Goal: Information Seeking & Learning: Learn about a topic

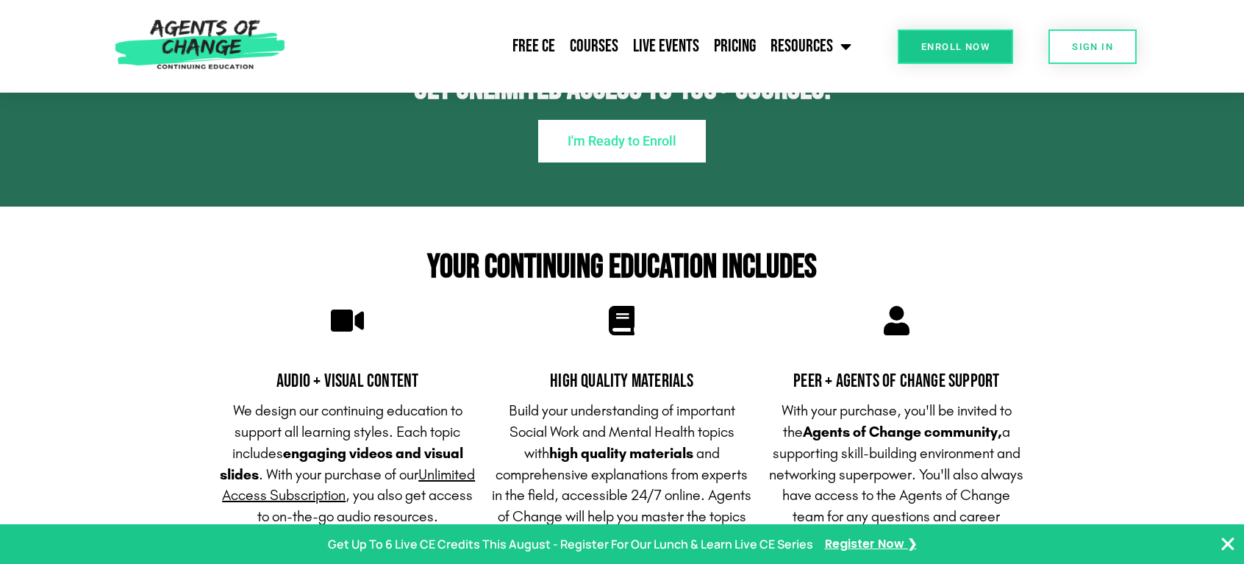
scroll to position [828, 0]
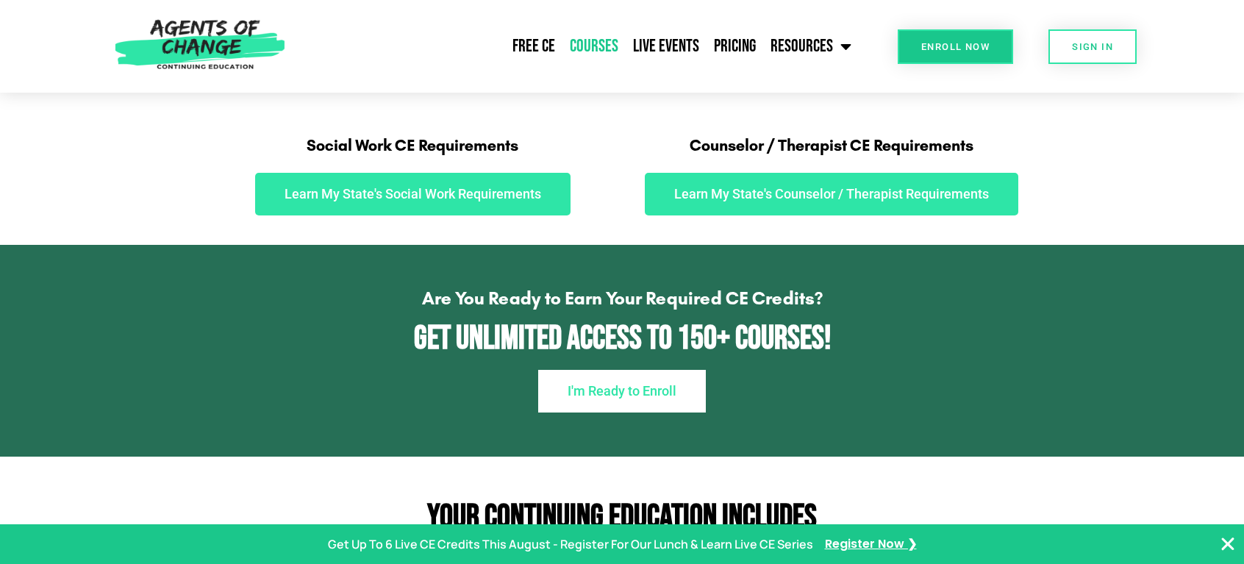
click at [604, 42] on link "Courses" at bounding box center [593, 46] width 63 height 37
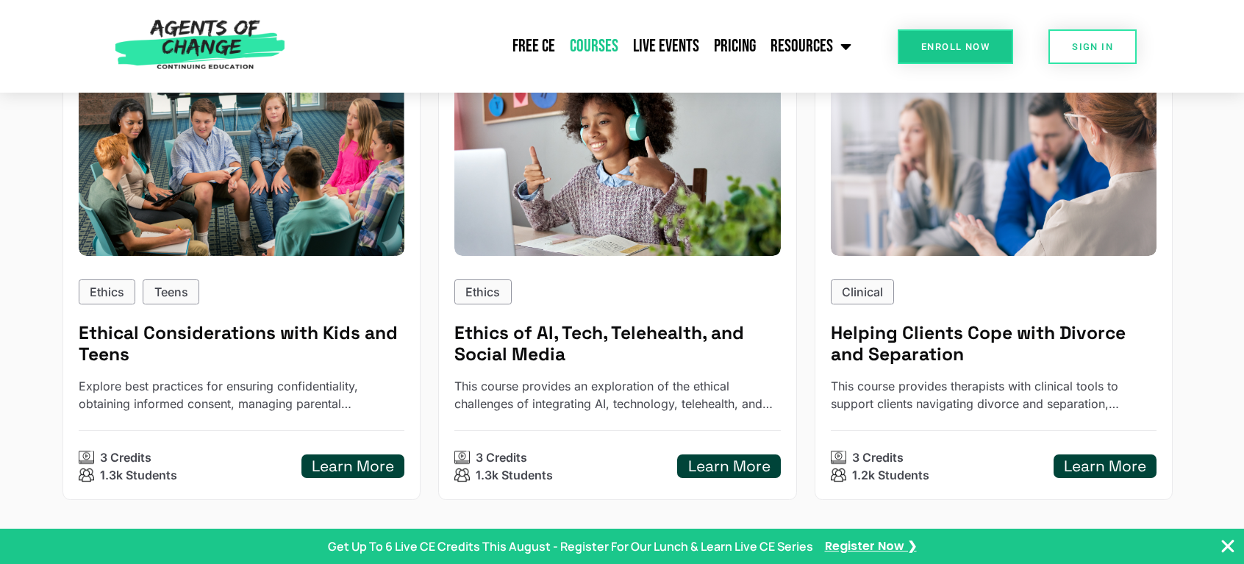
scroll to position [2194, 0]
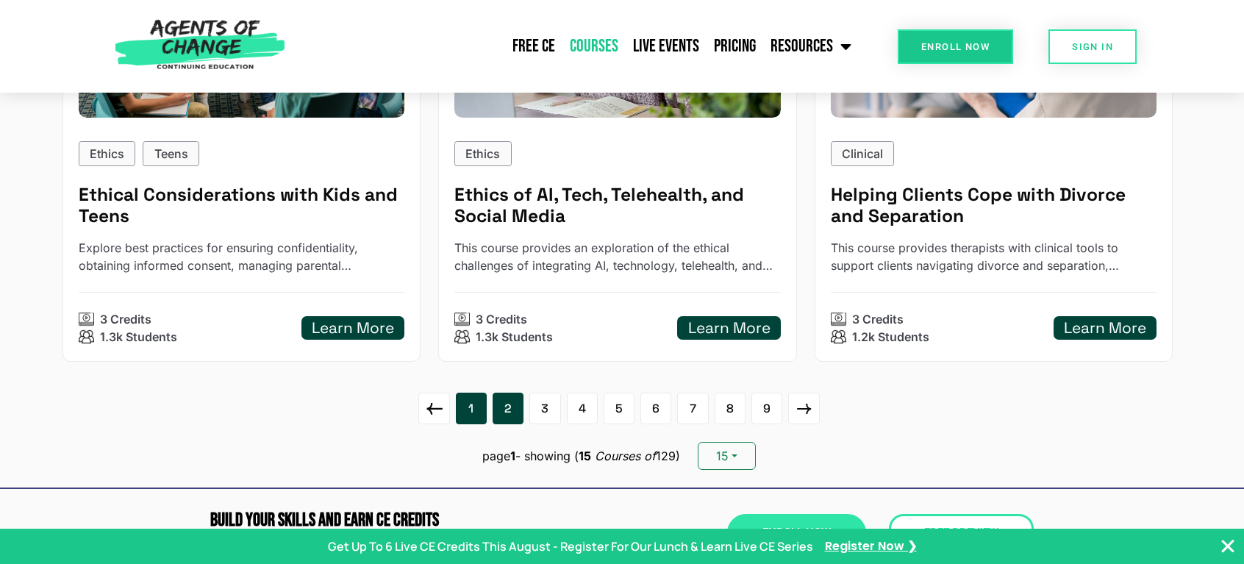
click at [499, 393] on link "2" at bounding box center [508, 408] width 31 height 31
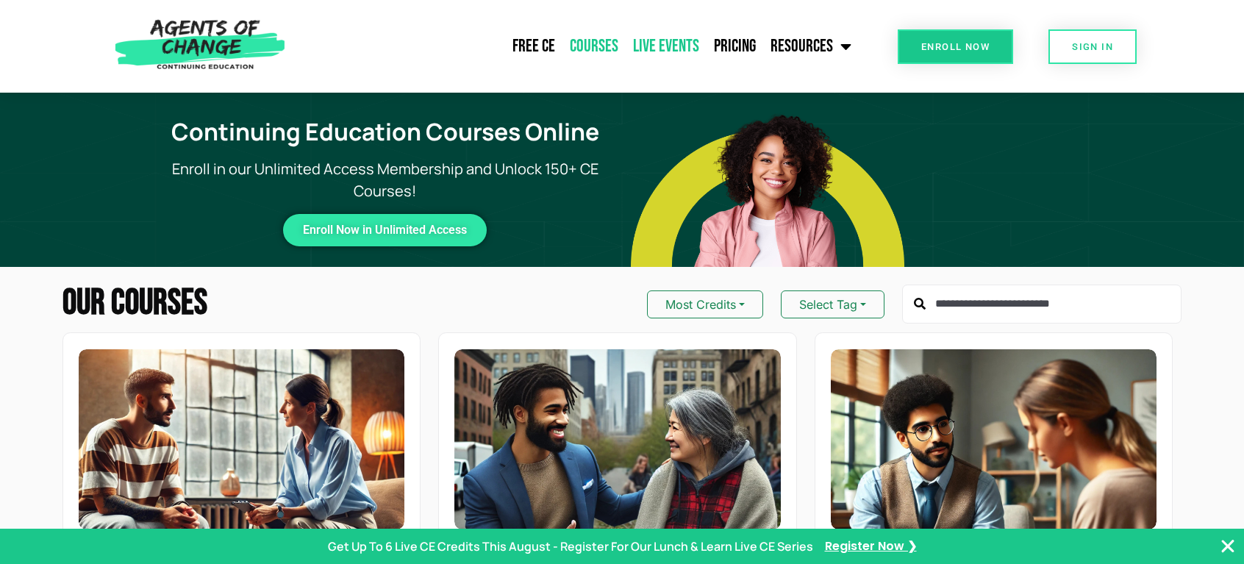
click at [656, 51] on link "Live Events" at bounding box center [666, 46] width 81 height 37
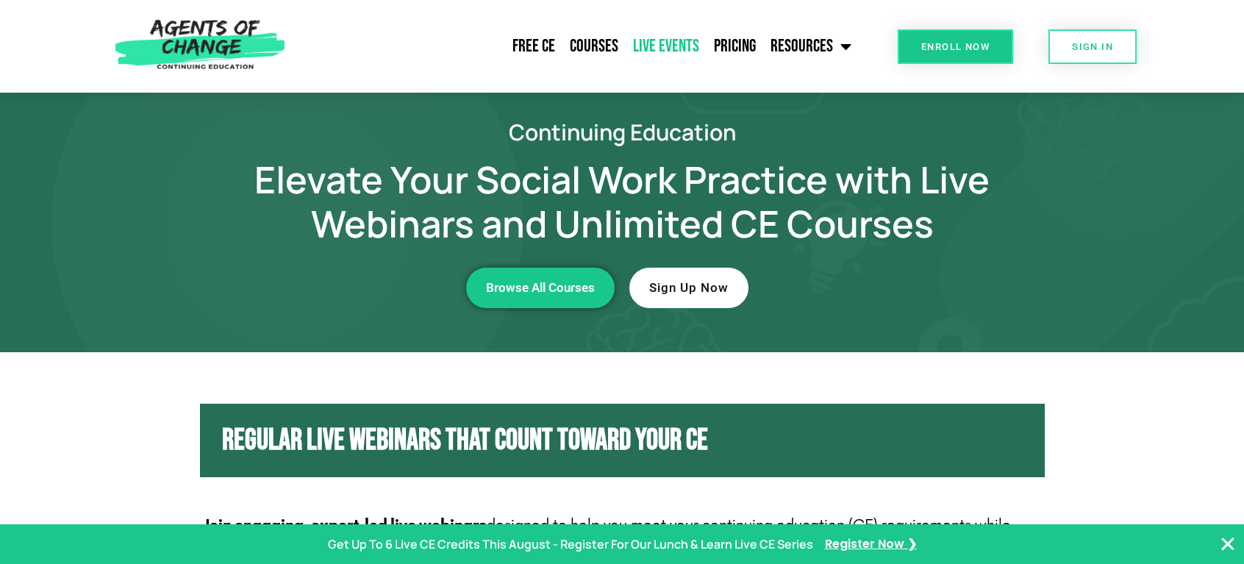
scroll to position [9, 0]
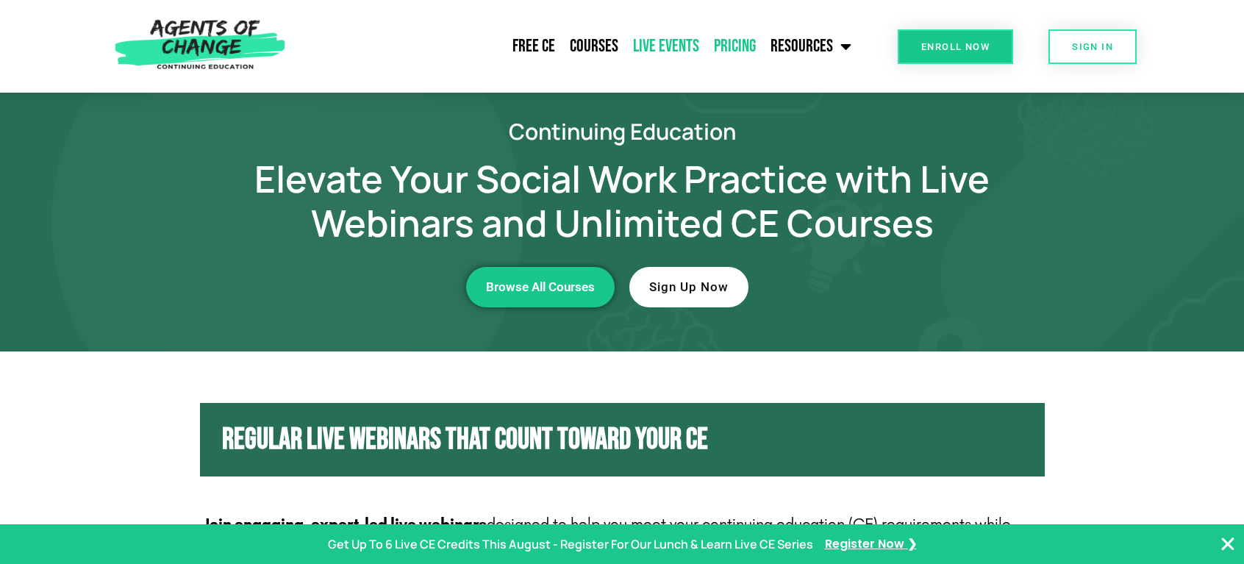
click at [732, 43] on link "Pricing" at bounding box center [734, 46] width 57 height 37
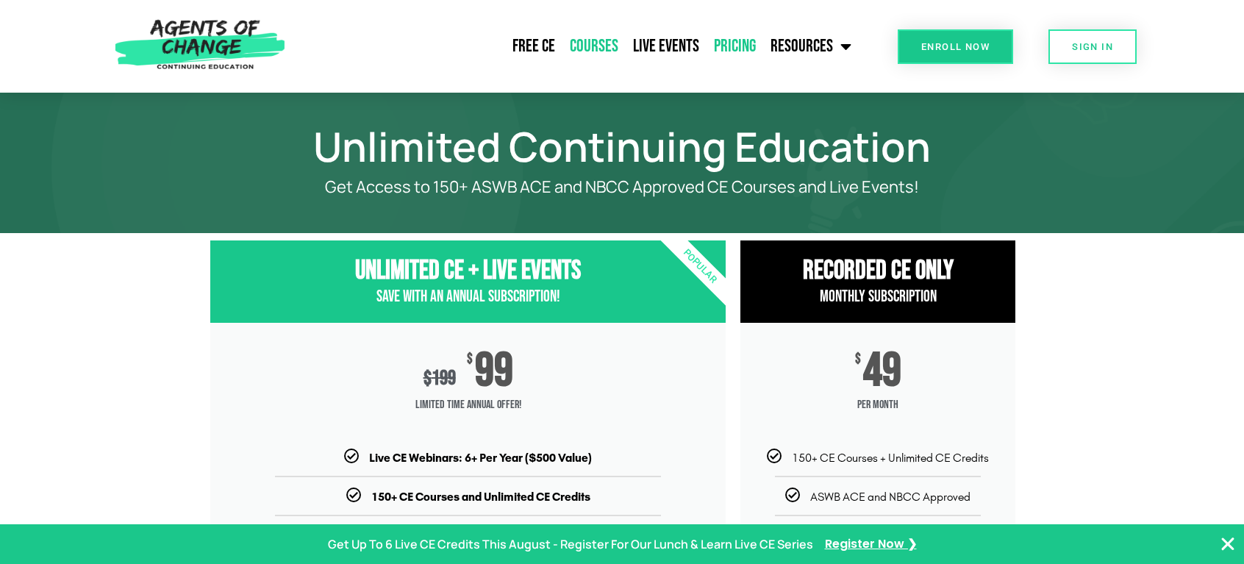
click at [601, 43] on link "Courses" at bounding box center [593, 46] width 63 height 37
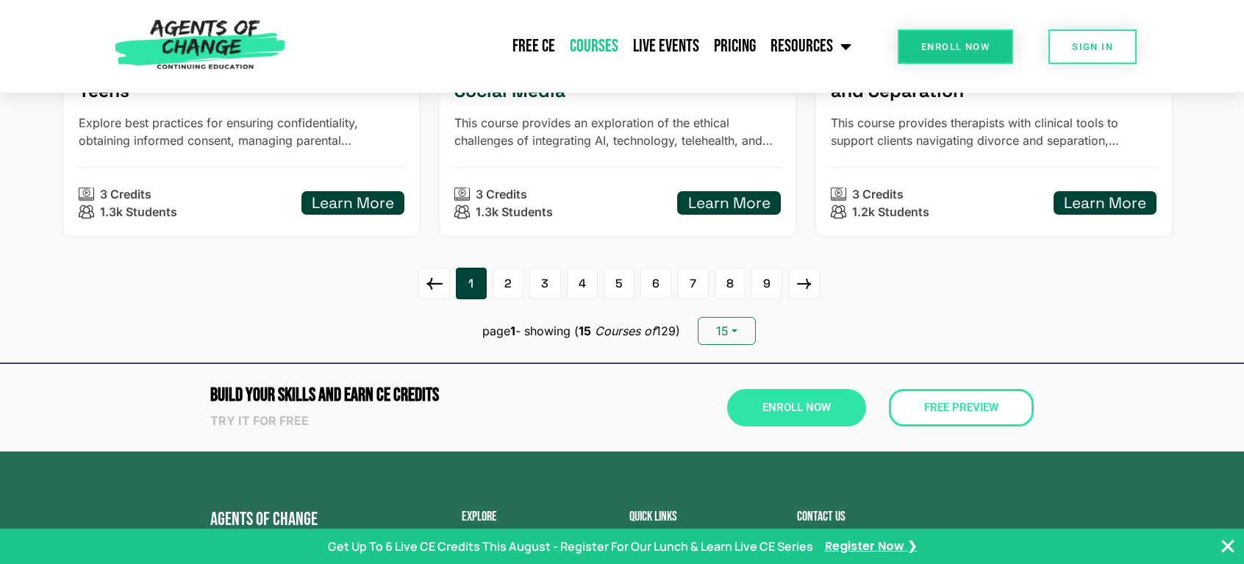
scroll to position [2319, 0]
click at [512, 267] on link "2" at bounding box center [508, 282] width 31 height 31
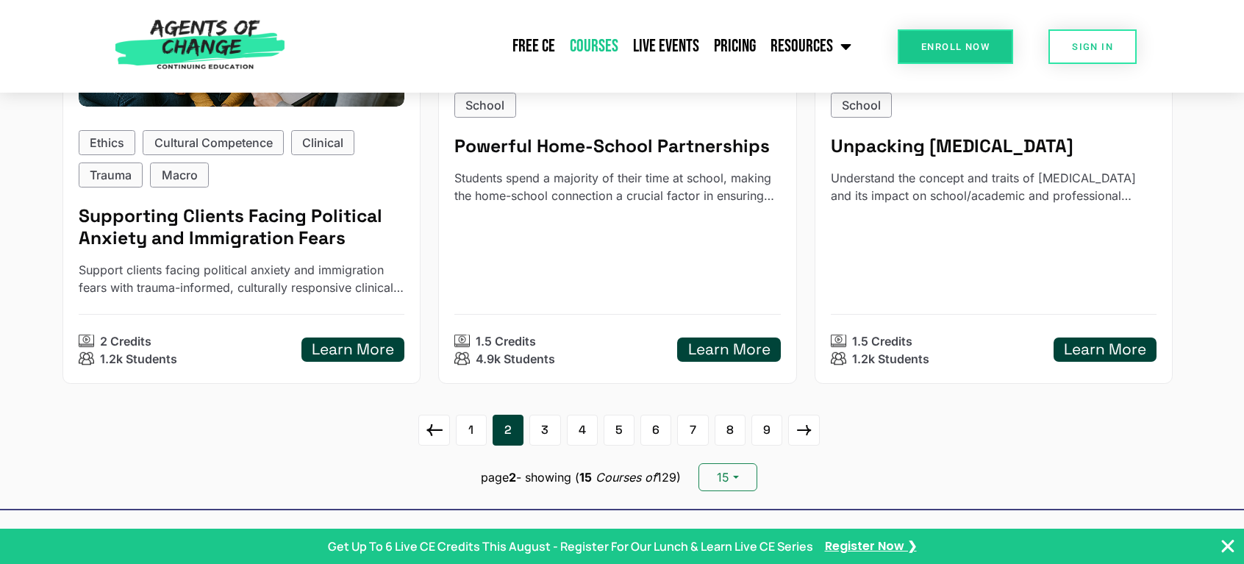
scroll to position [2329, 0]
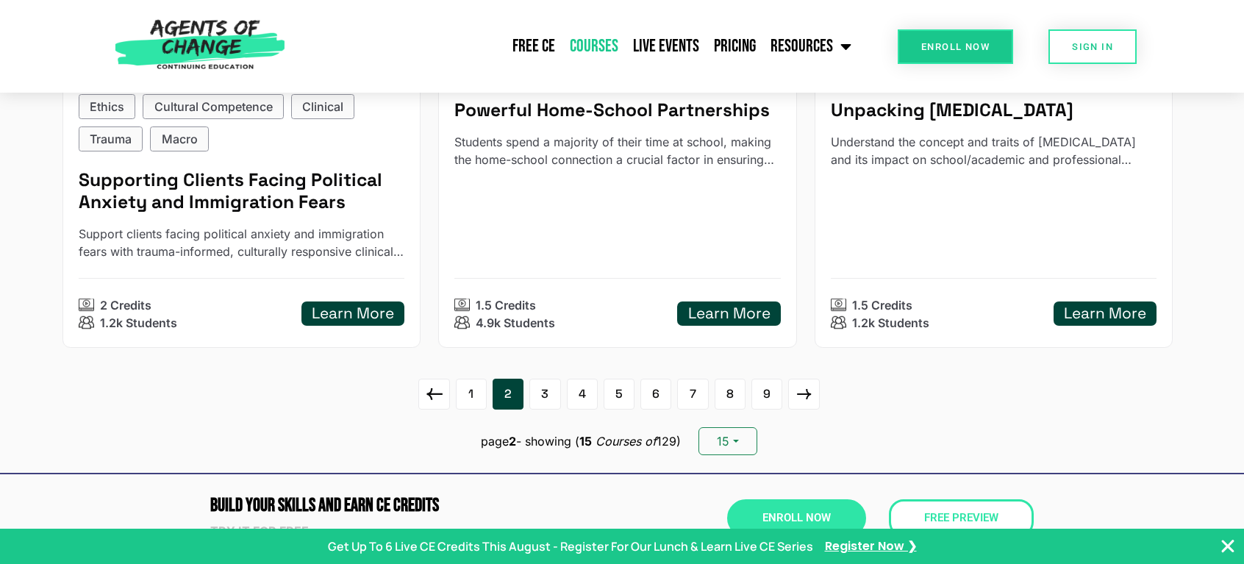
click at [563, 379] on ul "1 2 3 4 5 6 7 8 9" at bounding box center [618, 394] width 401 height 31
click at [551, 379] on link "3" at bounding box center [544, 394] width 31 height 31
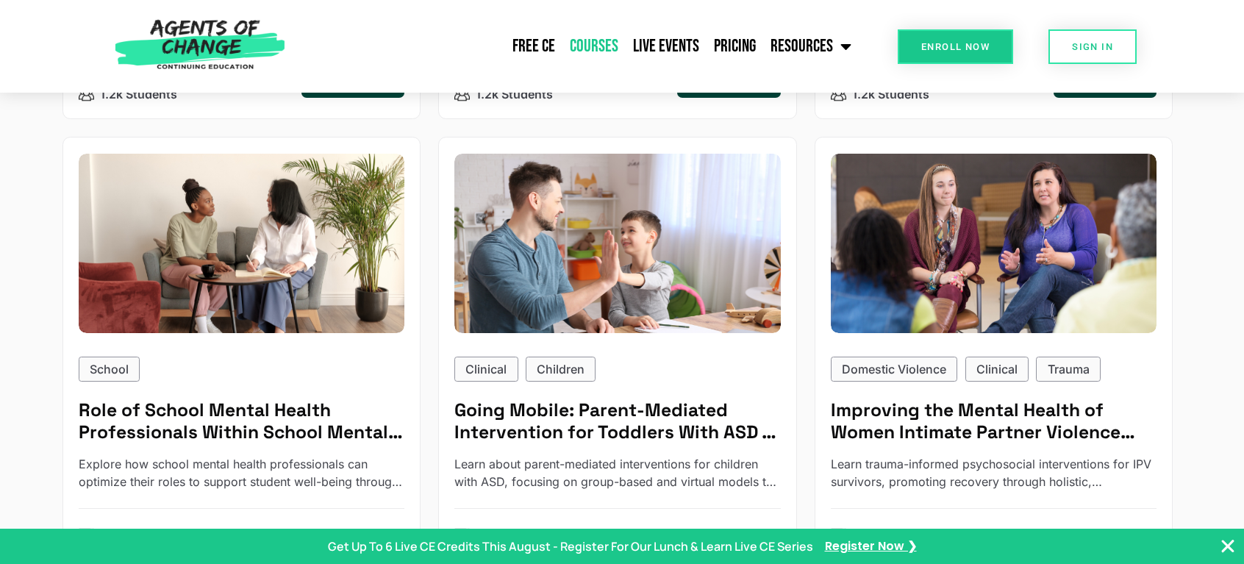
scroll to position [2161, 0]
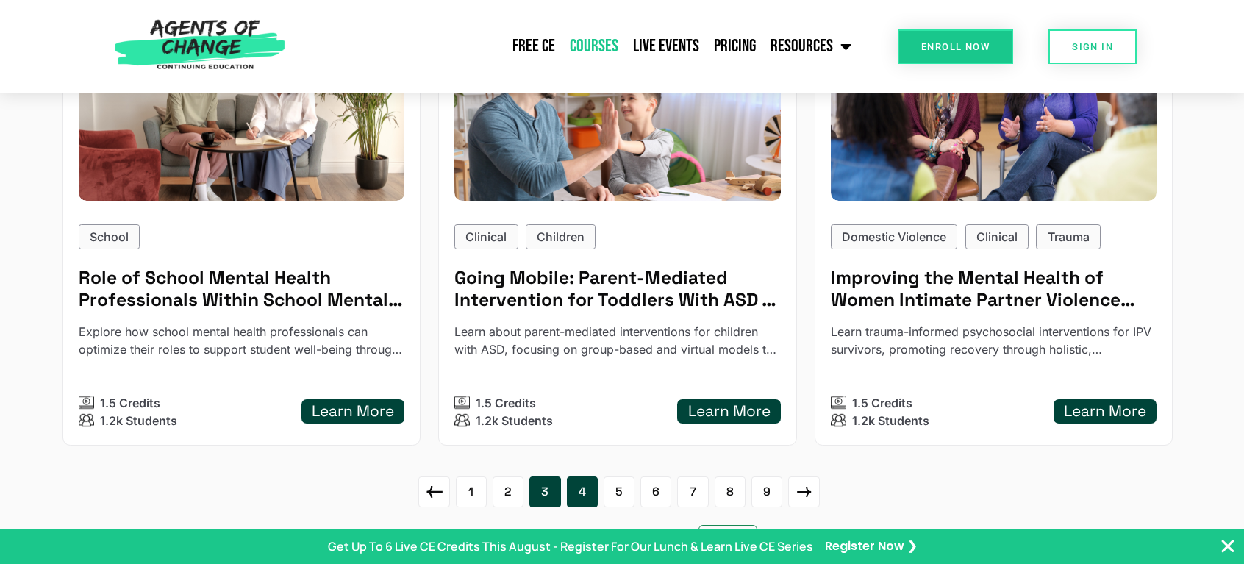
click at [584, 476] on link "4" at bounding box center [582, 491] width 31 height 31
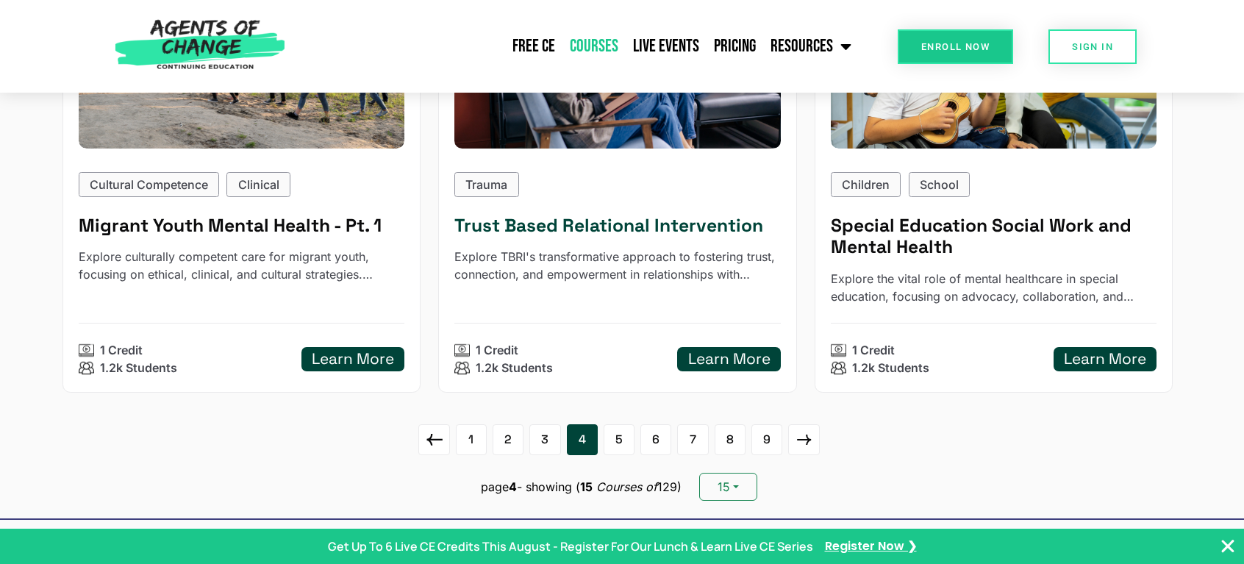
scroll to position [2189, 0]
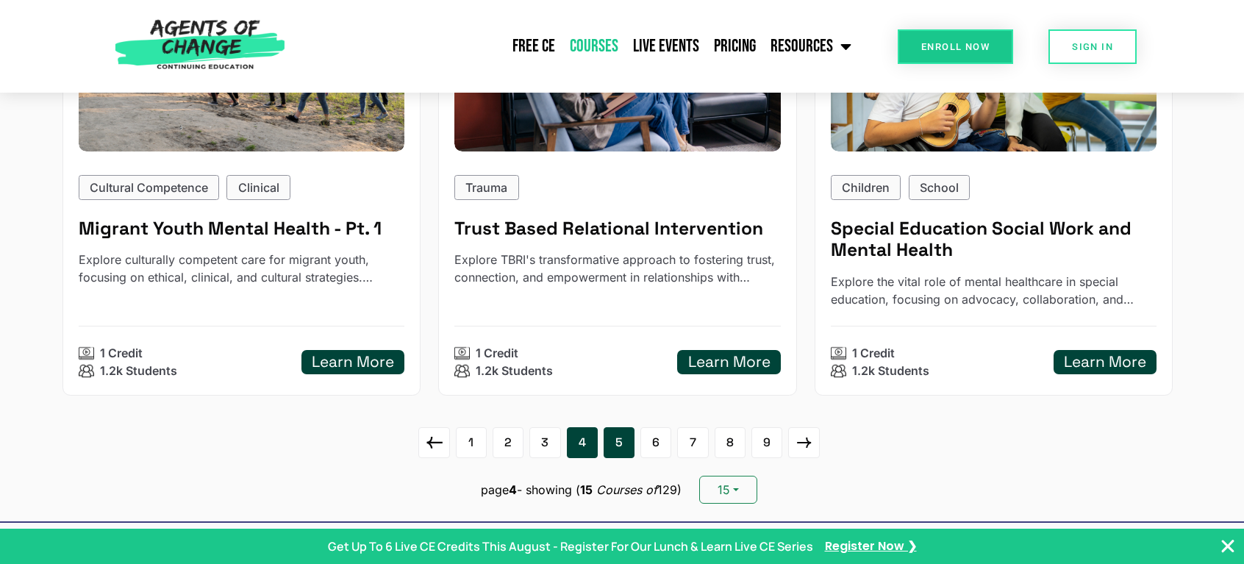
click at [623, 427] on link "5" at bounding box center [619, 442] width 31 height 31
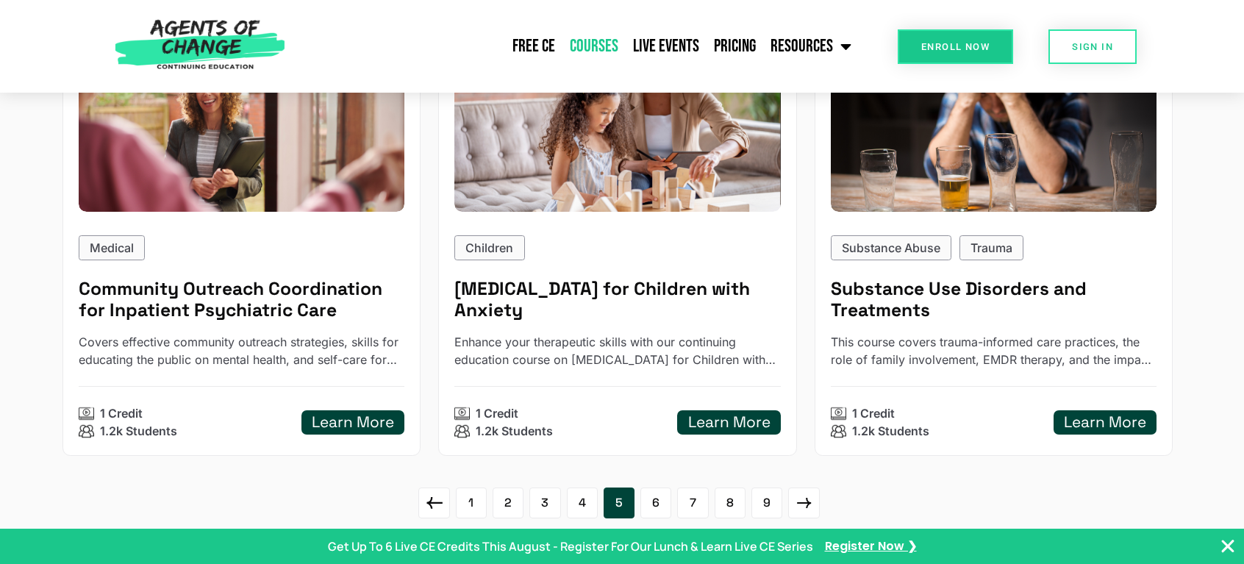
scroll to position [2137, 0]
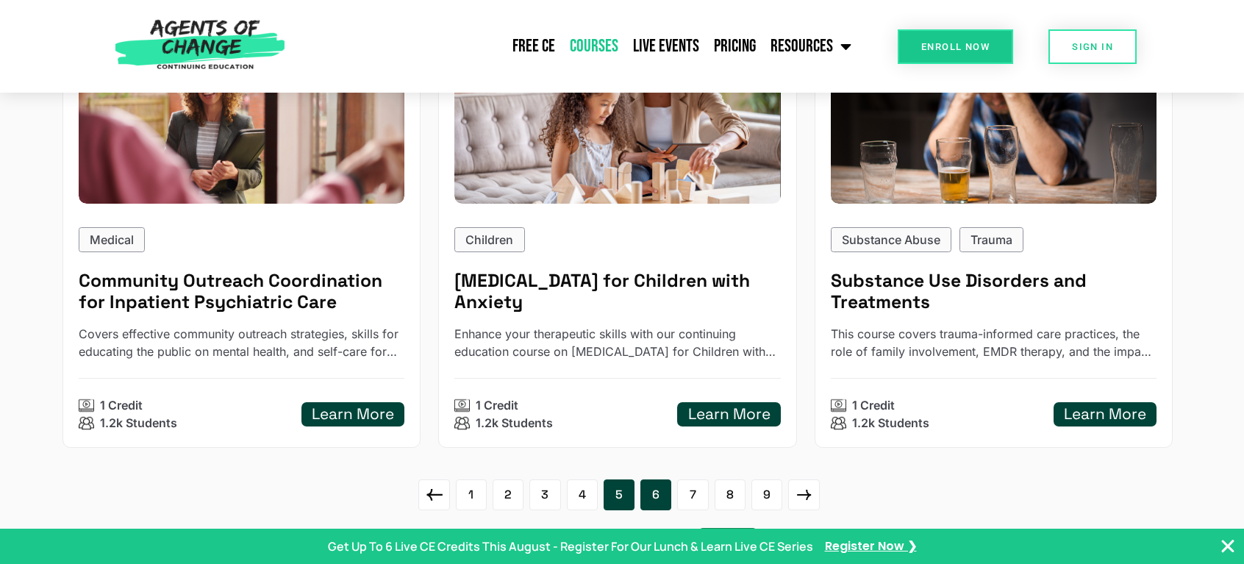
click at [646, 479] on link "6" at bounding box center [655, 494] width 31 height 31
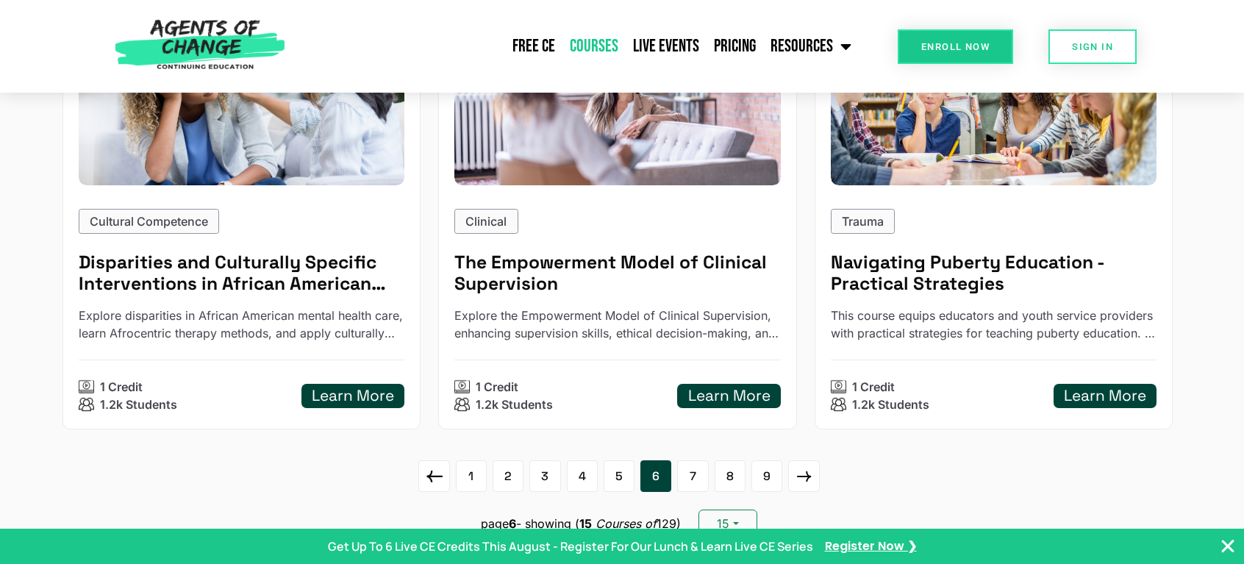
scroll to position [2169, 0]
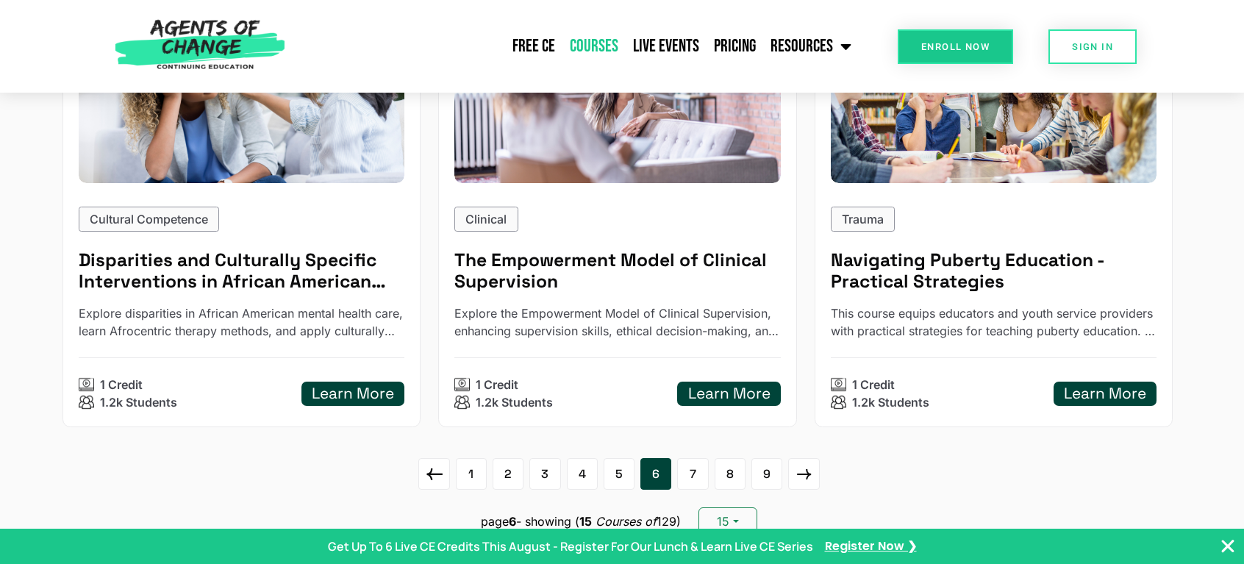
drag, startPoint x: 688, startPoint y: 424, endPoint x: 842, endPoint y: 444, distance: 154.9
click at [842, 458] on div "1 2 3 4 5 6 7 8 9 page 6 - showing ( 15 Courses of 129) 15" at bounding box center [622, 496] width 1120 height 76
click at [693, 458] on link "7" at bounding box center [692, 473] width 31 height 31
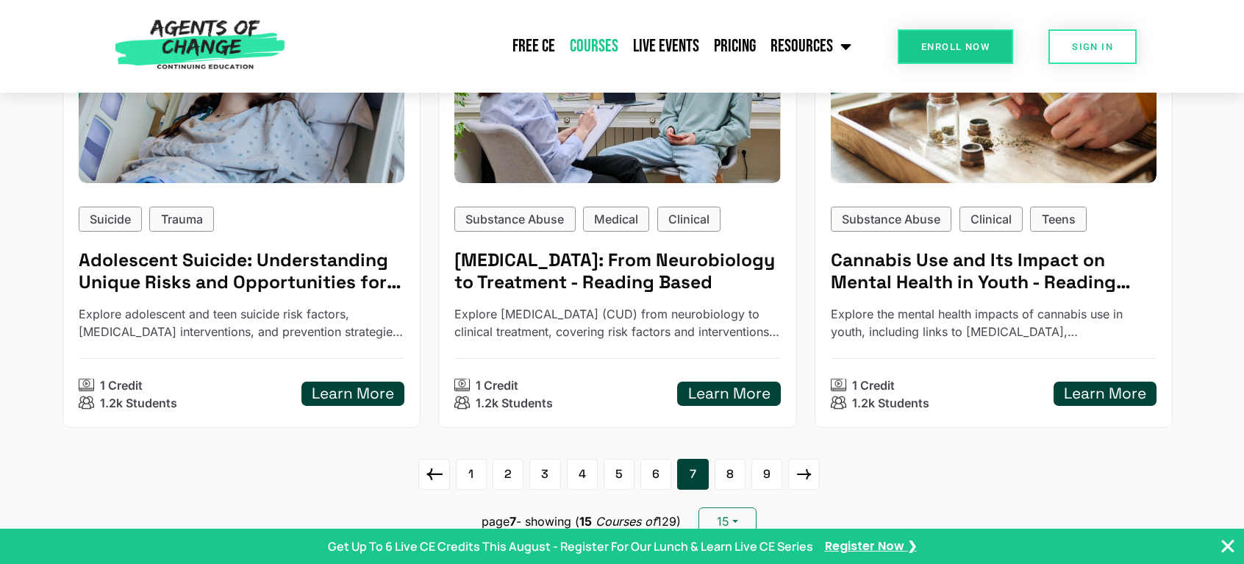
scroll to position [2180, 0]
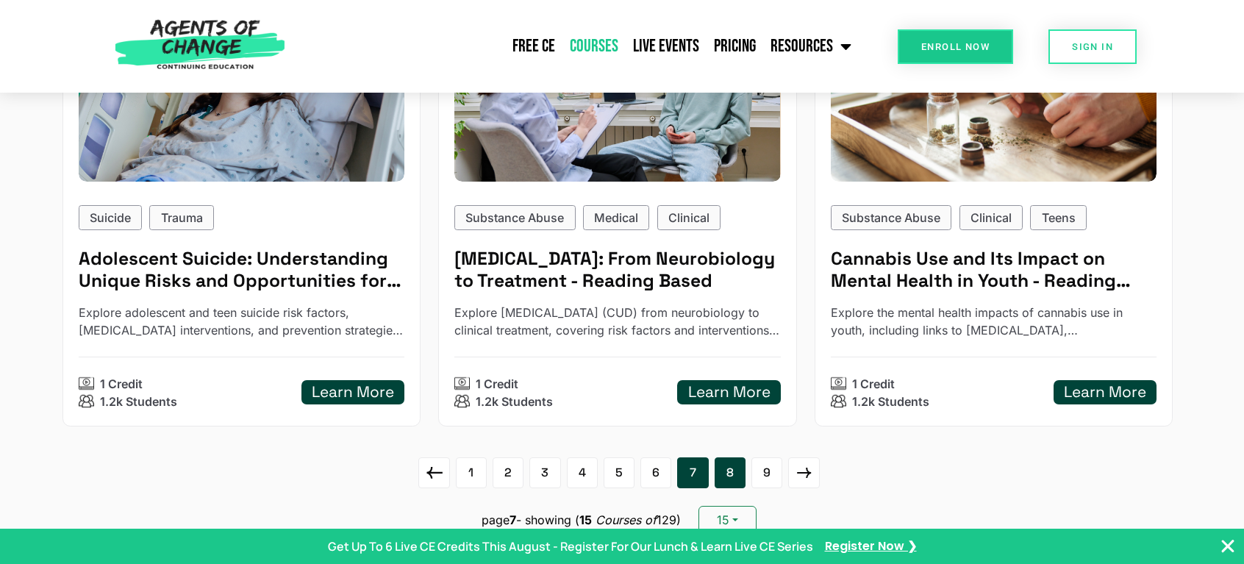
click at [729, 457] on link "8" at bounding box center [730, 472] width 31 height 31
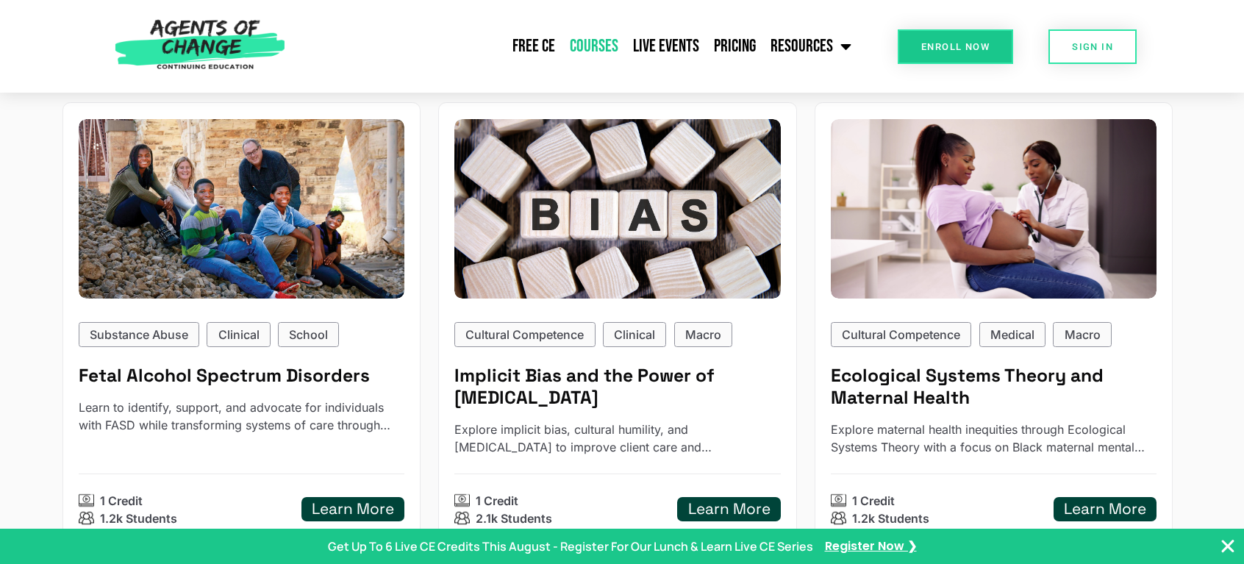
scroll to position [2066, 0]
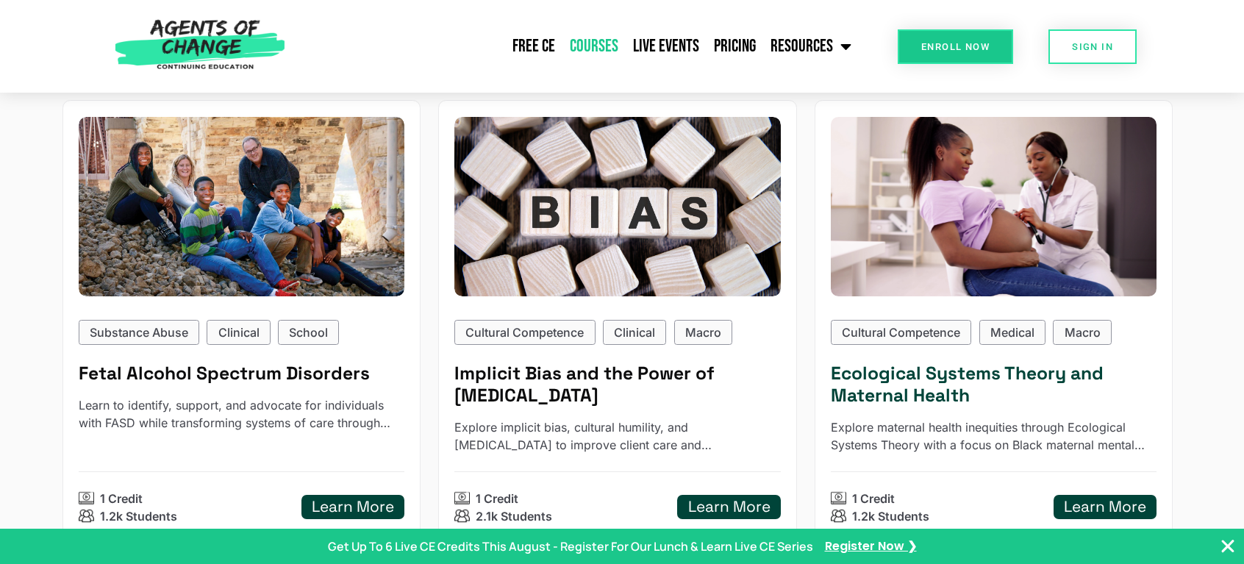
click at [1082, 498] on h5 "Learn More" at bounding box center [1105, 507] width 82 height 18
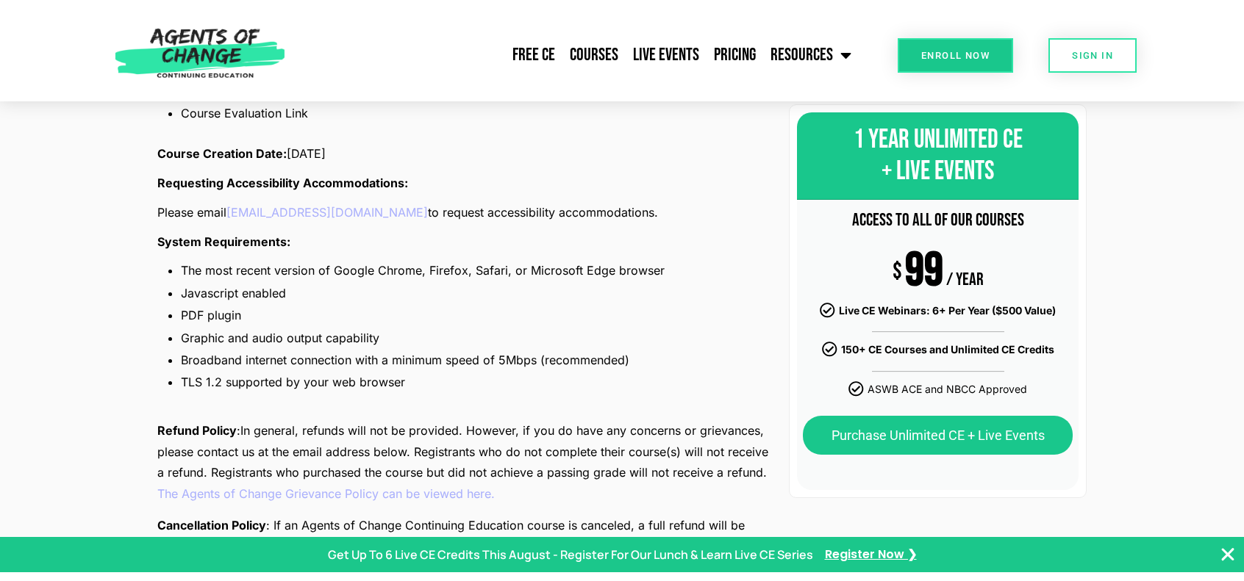
scroll to position [1707, 0]
